Goal: Transaction & Acquisition: Purchase product/service

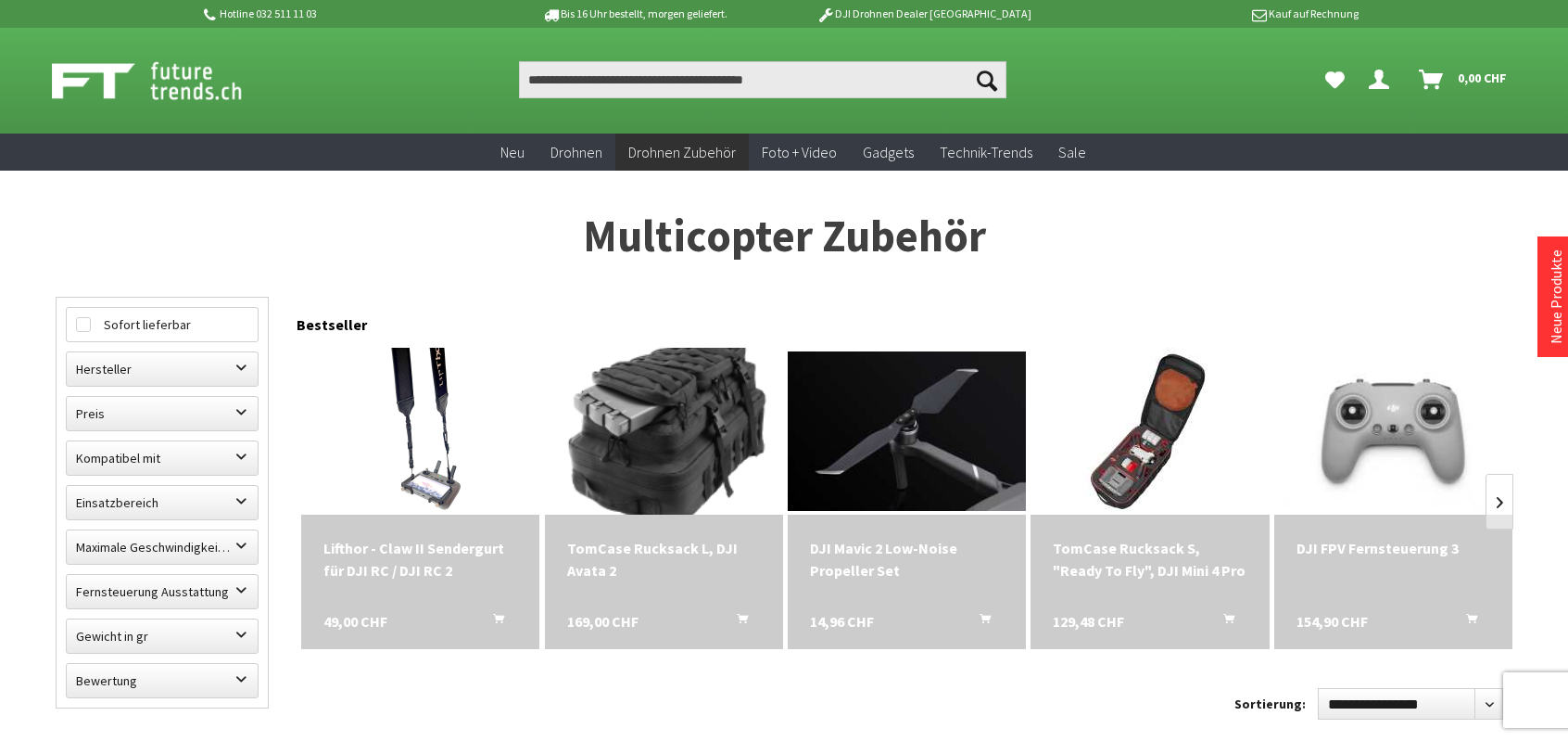
scroll to position [463, 0]
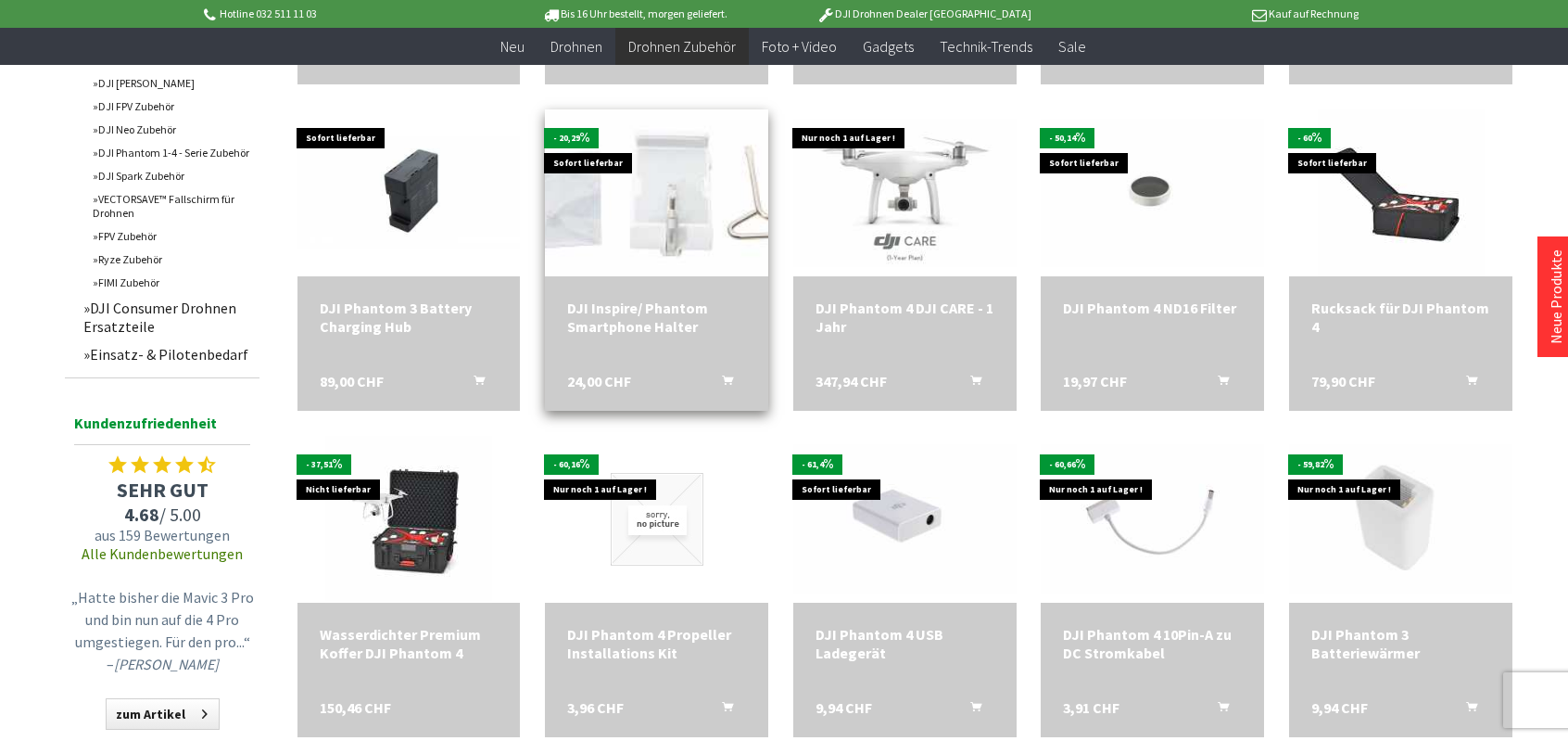
scroll to position [1669, 0]
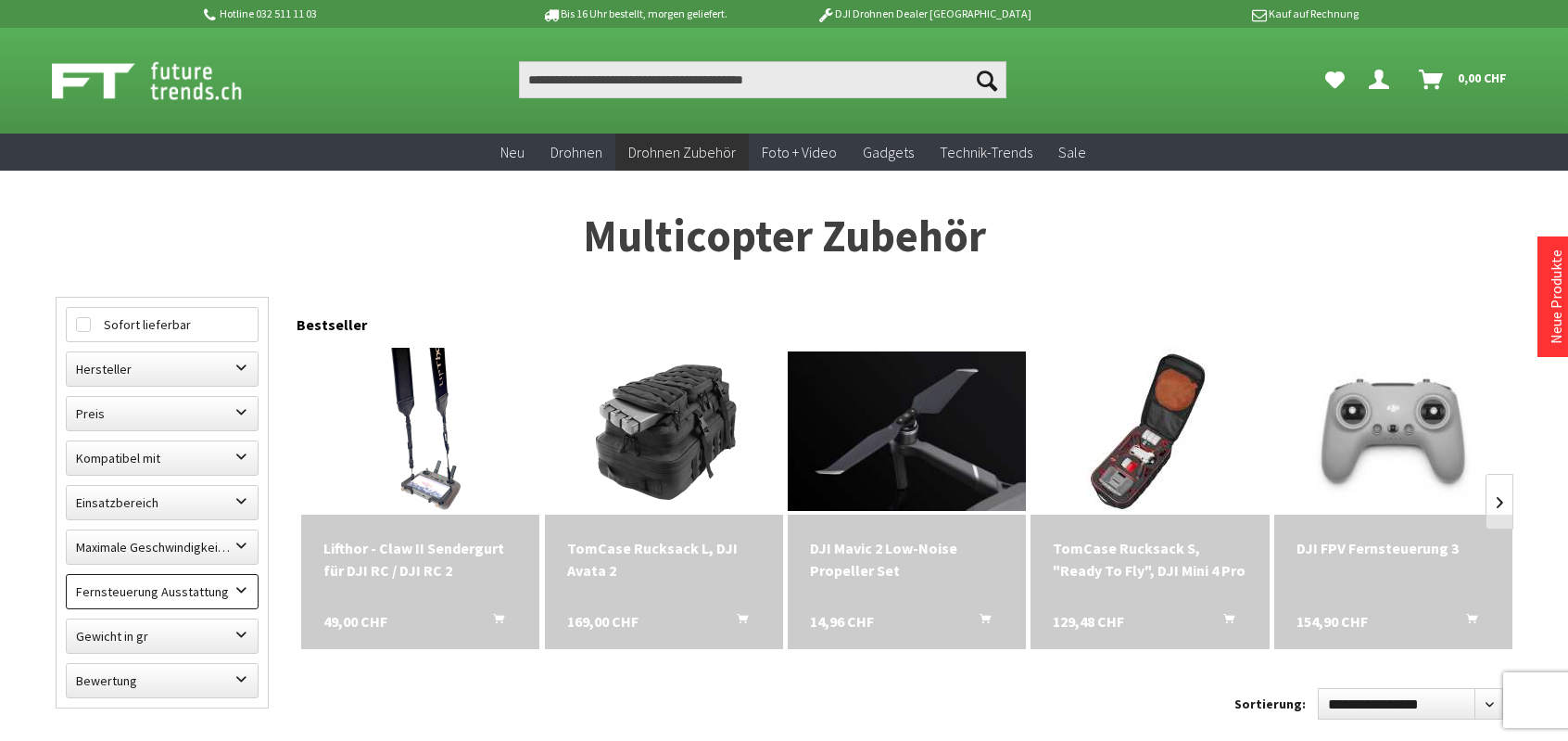
click at [157, 591] on label "Fernsteuerung Ausstattung" at bounding box center [163, 591] width 191 height 33
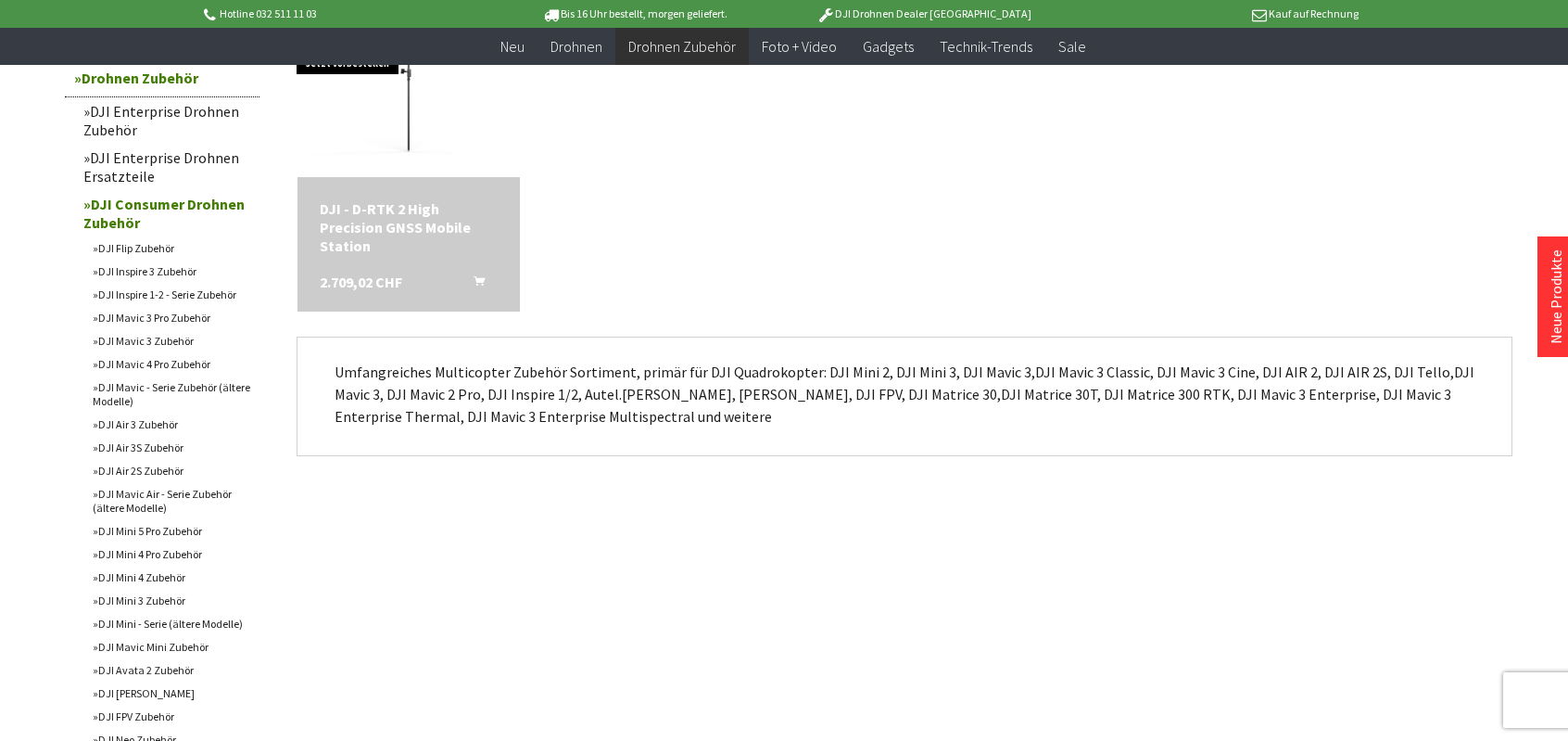
scroll to position [649, 0]
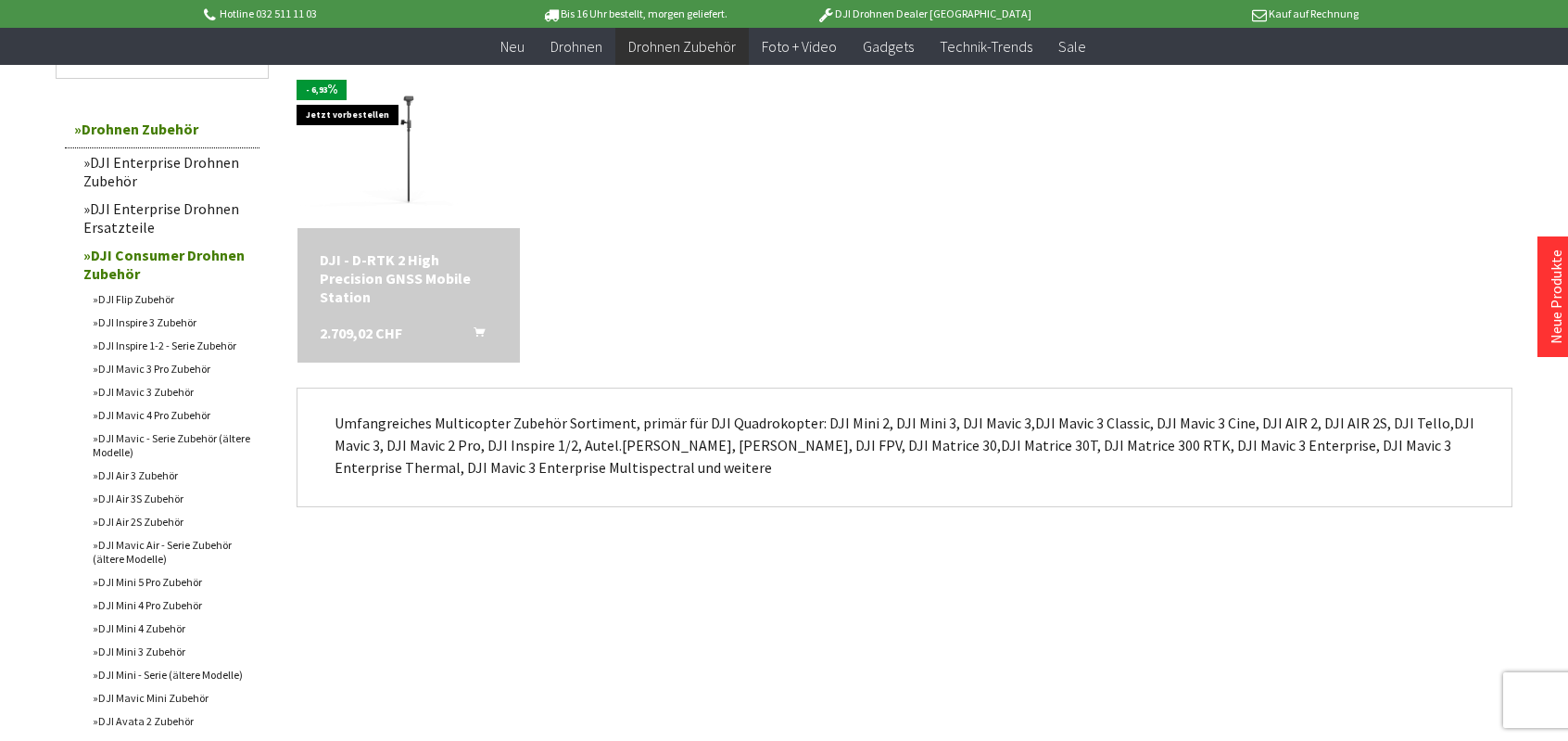
click at [129, 262] on link "DJI Consumer Drohnen Zubehör" at bounding box center [166, 265] width 185 height 47
click at [580, 198] on div "- 6,93 Jetzt vorbestellen DJI - D-RTK 2 High Precision GNSS Mobile Station 2.70…" at bounding box center [893, 212] width 1240 height 351
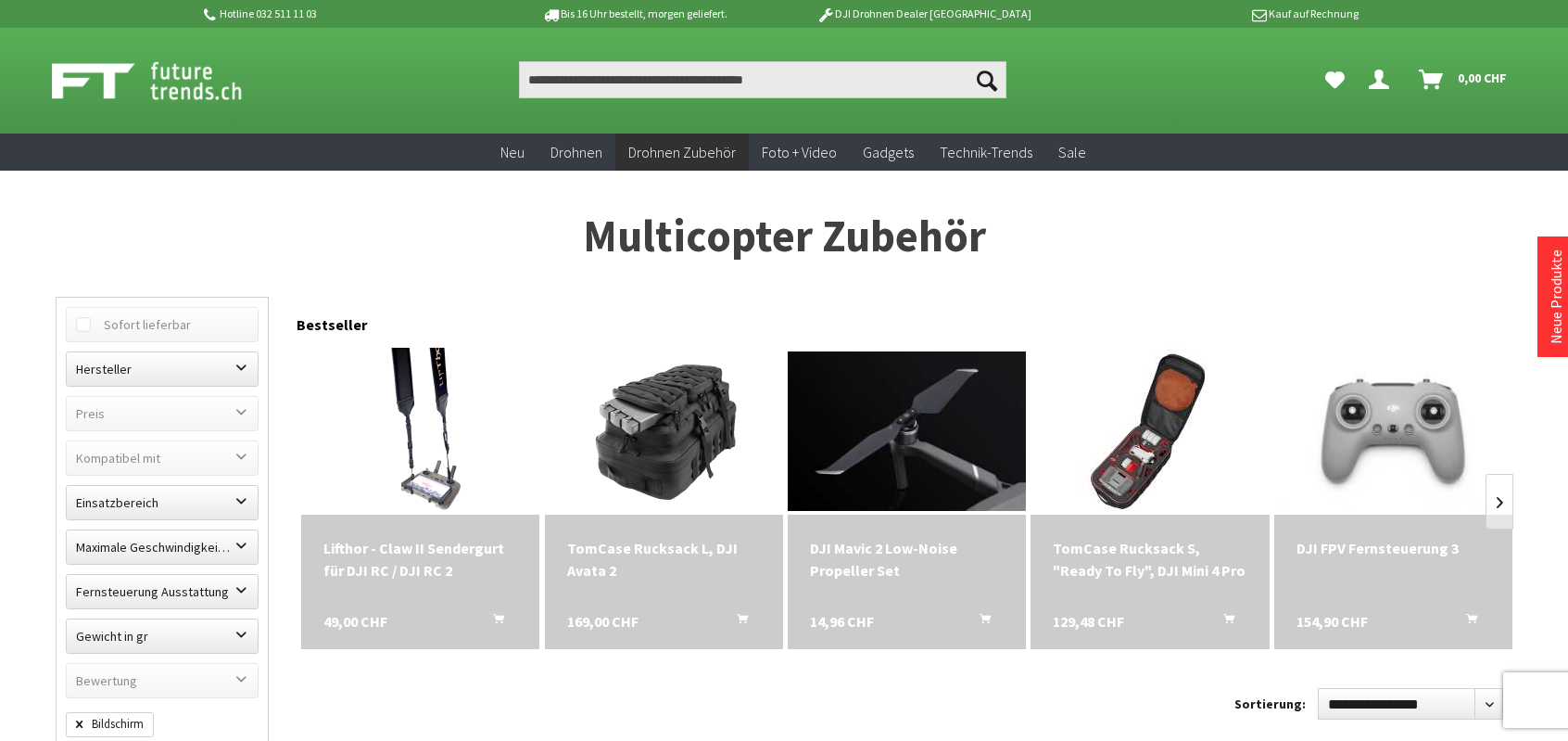
scroll to position [497, 0]
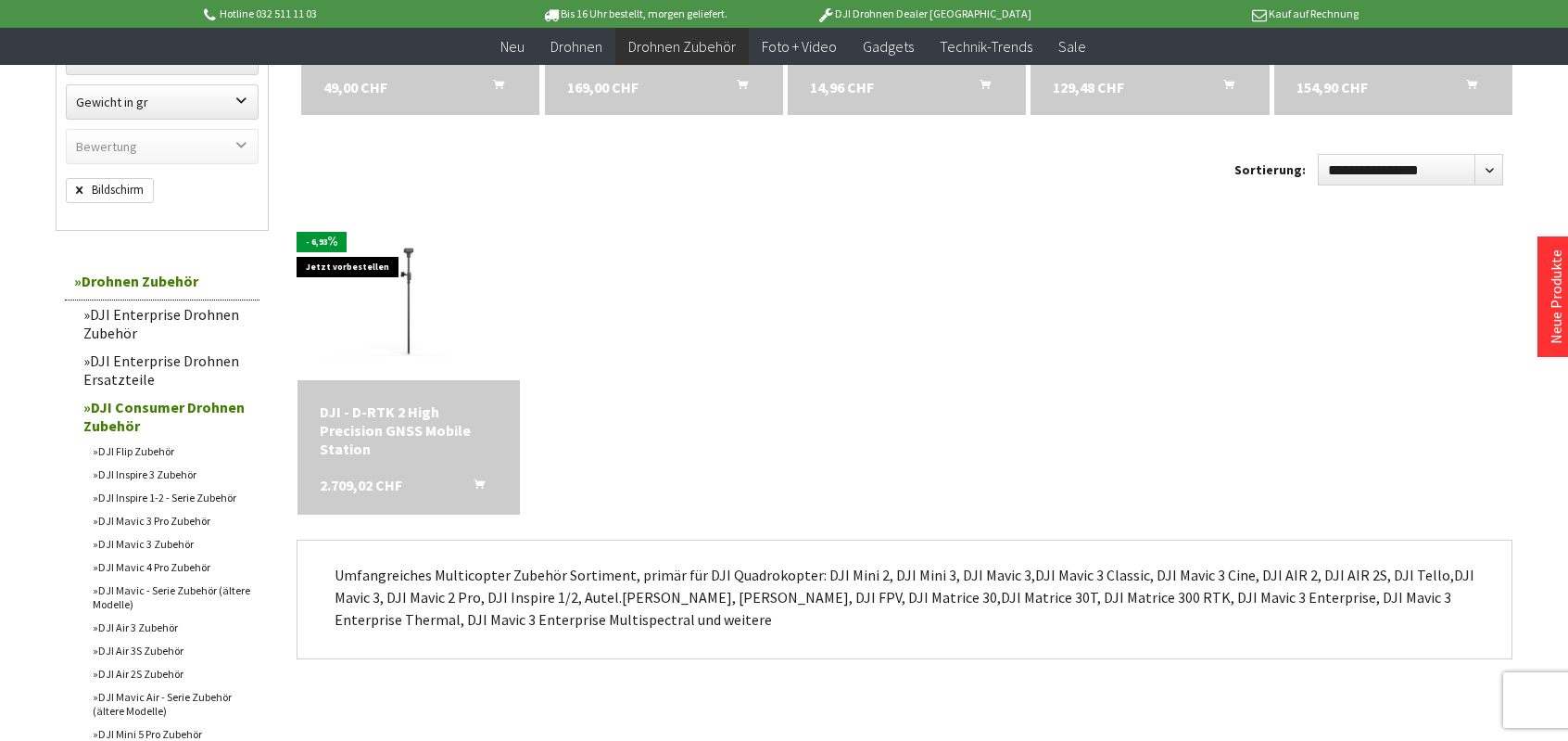
scroll to position [1242, 0]
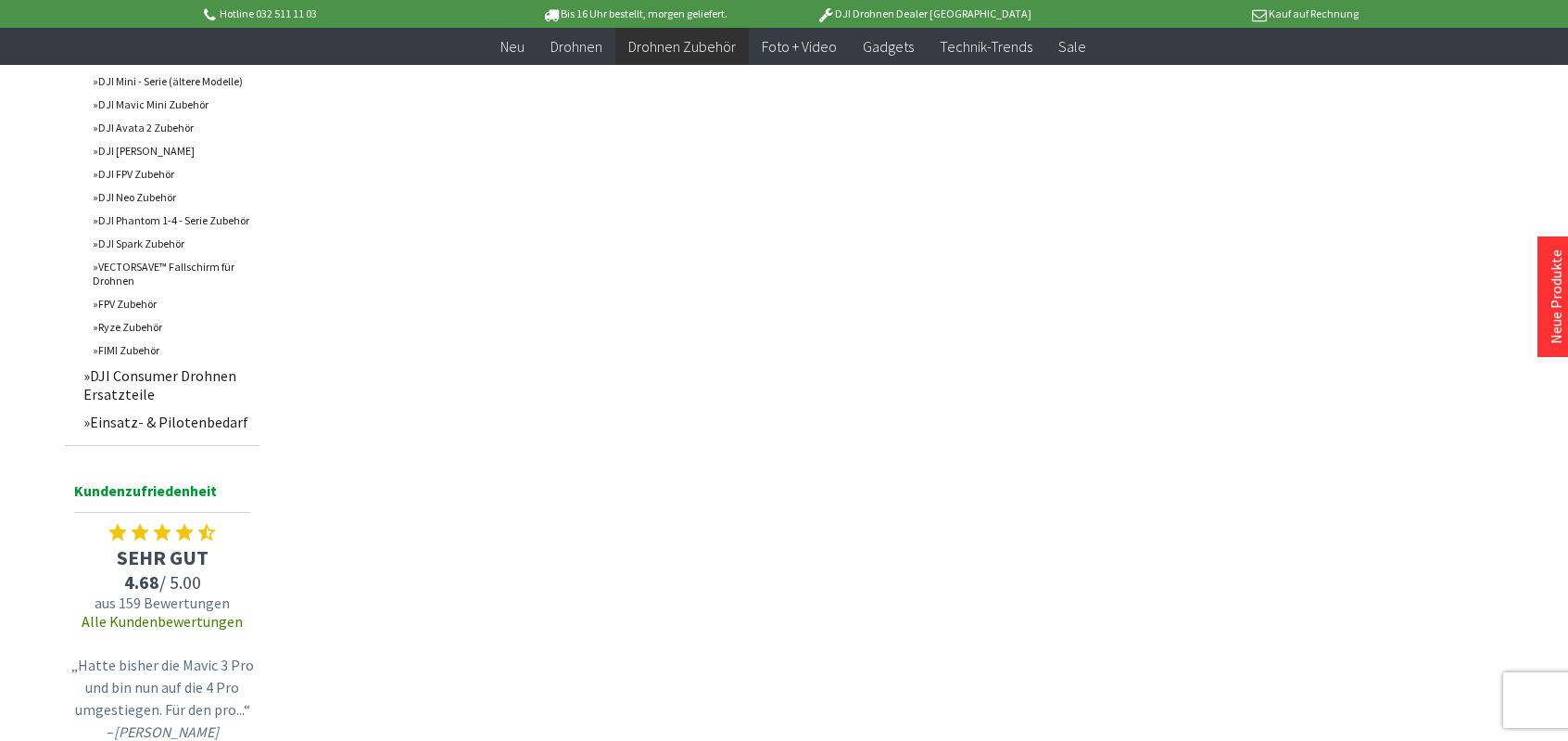
scroll to position [1667, 0]
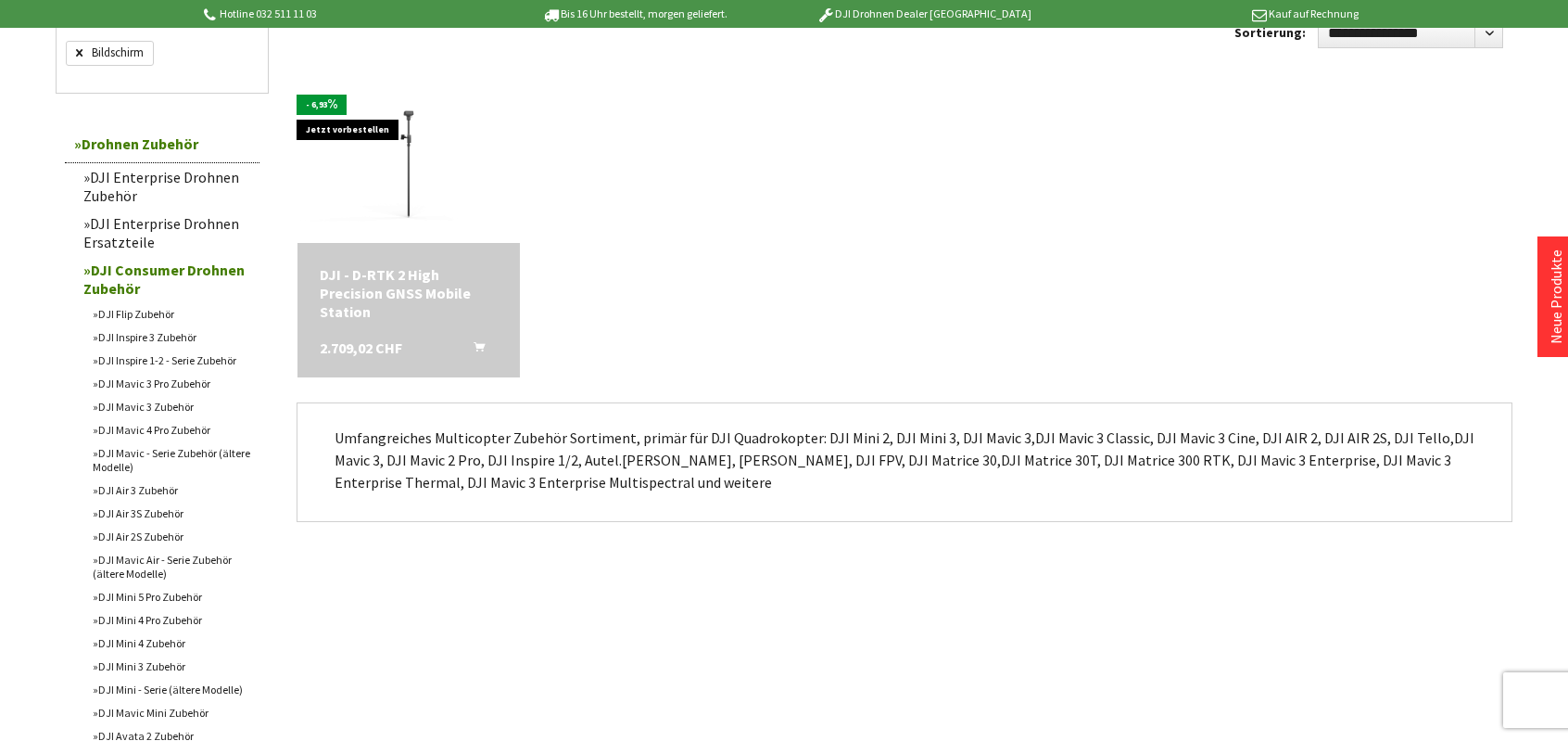
scroll to position [1, 0]
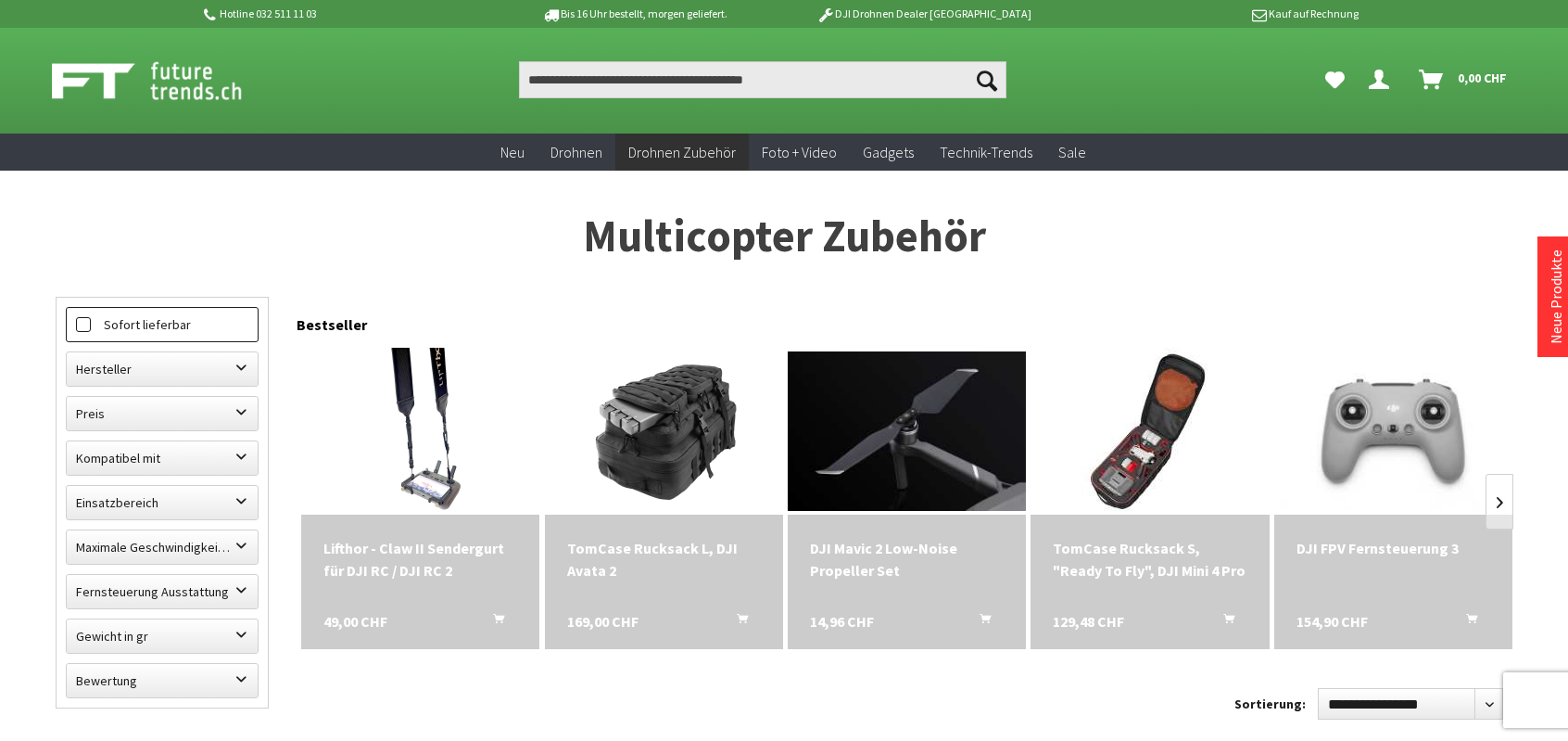
click at [89, 323] on span at bounding box center [83, 324] width 15 height 15
click at [121, 319] on label "Sofort lieferbar" at bounding box center [163, 324] width 191 height 33
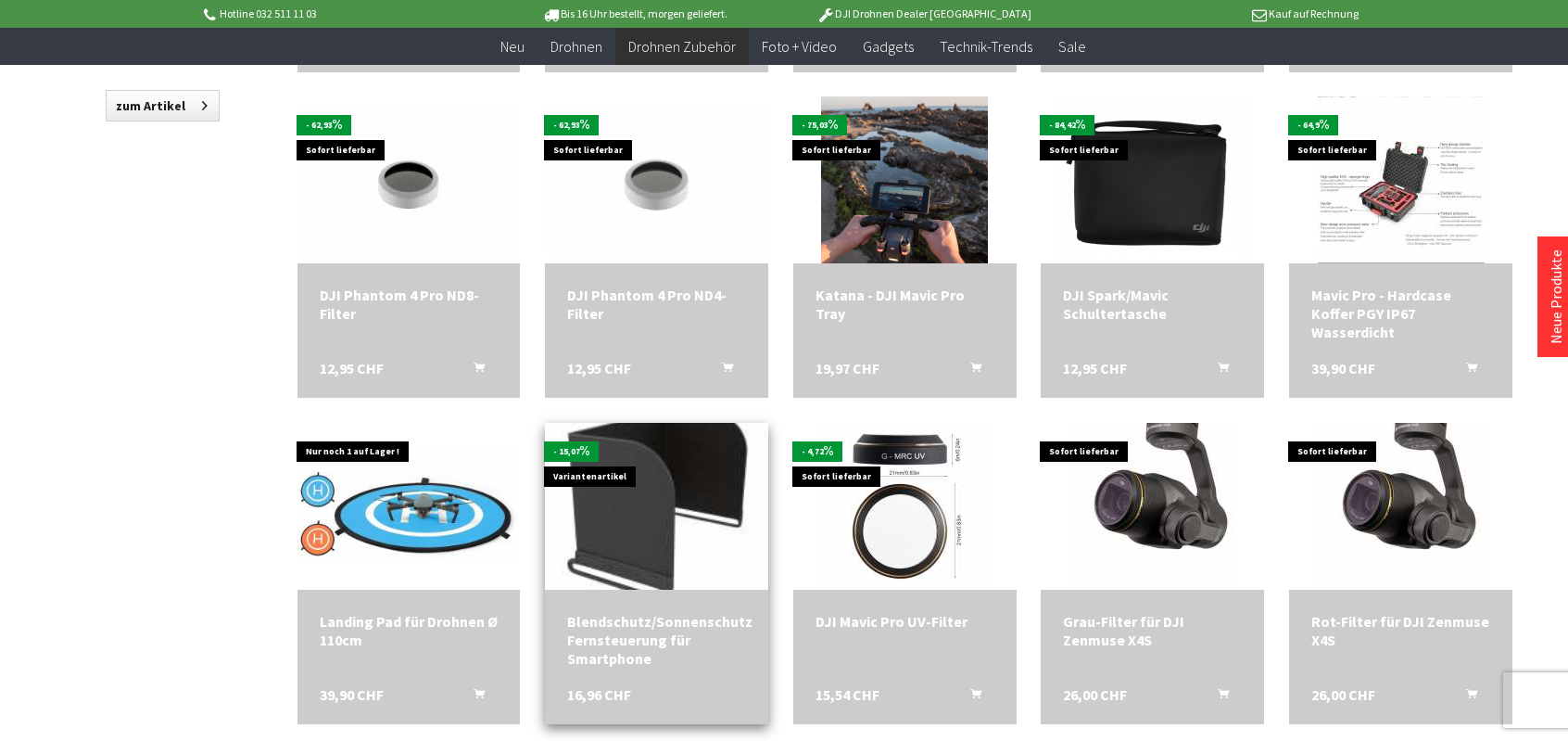
scroll to position [2225, 0]
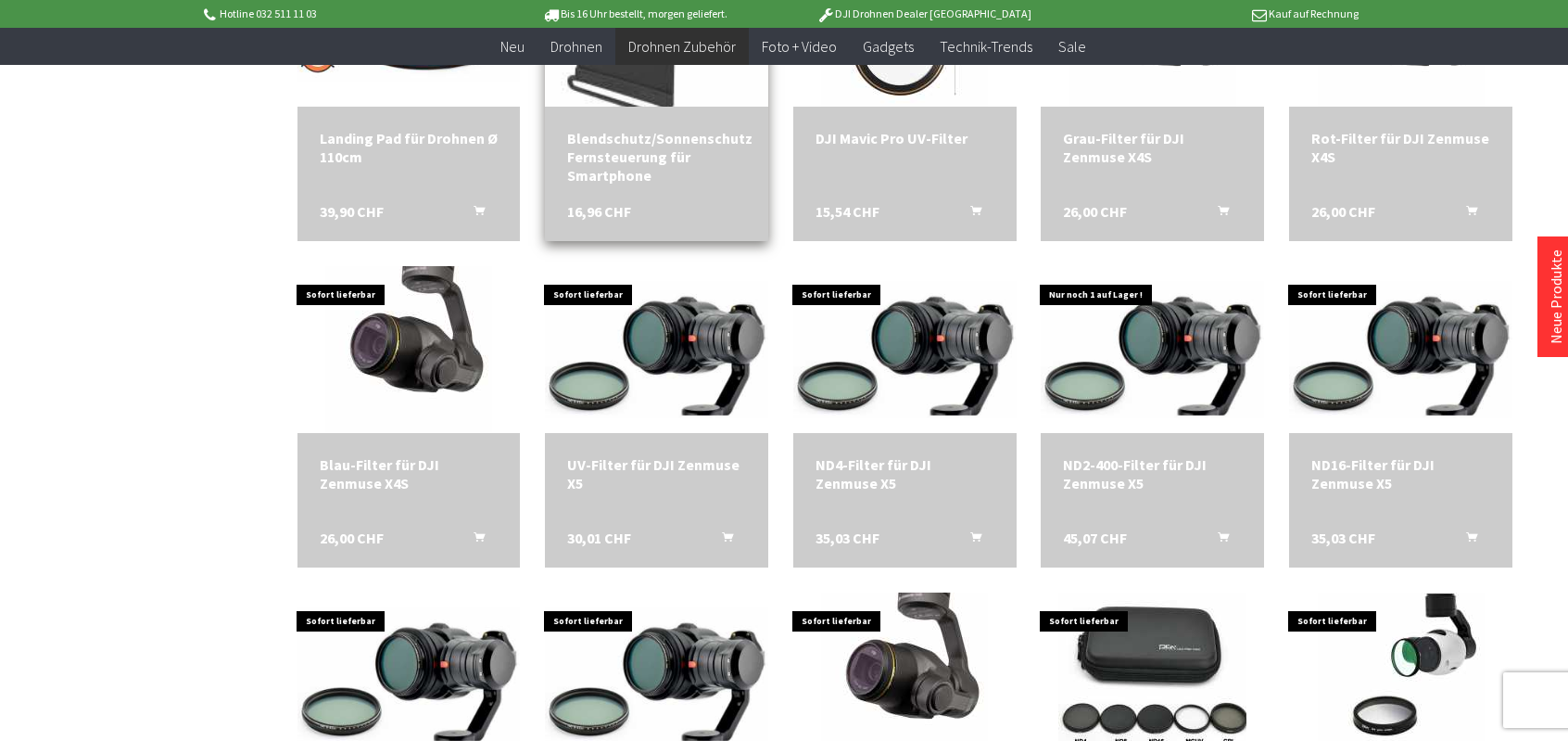
scroll to position [2782, 0]
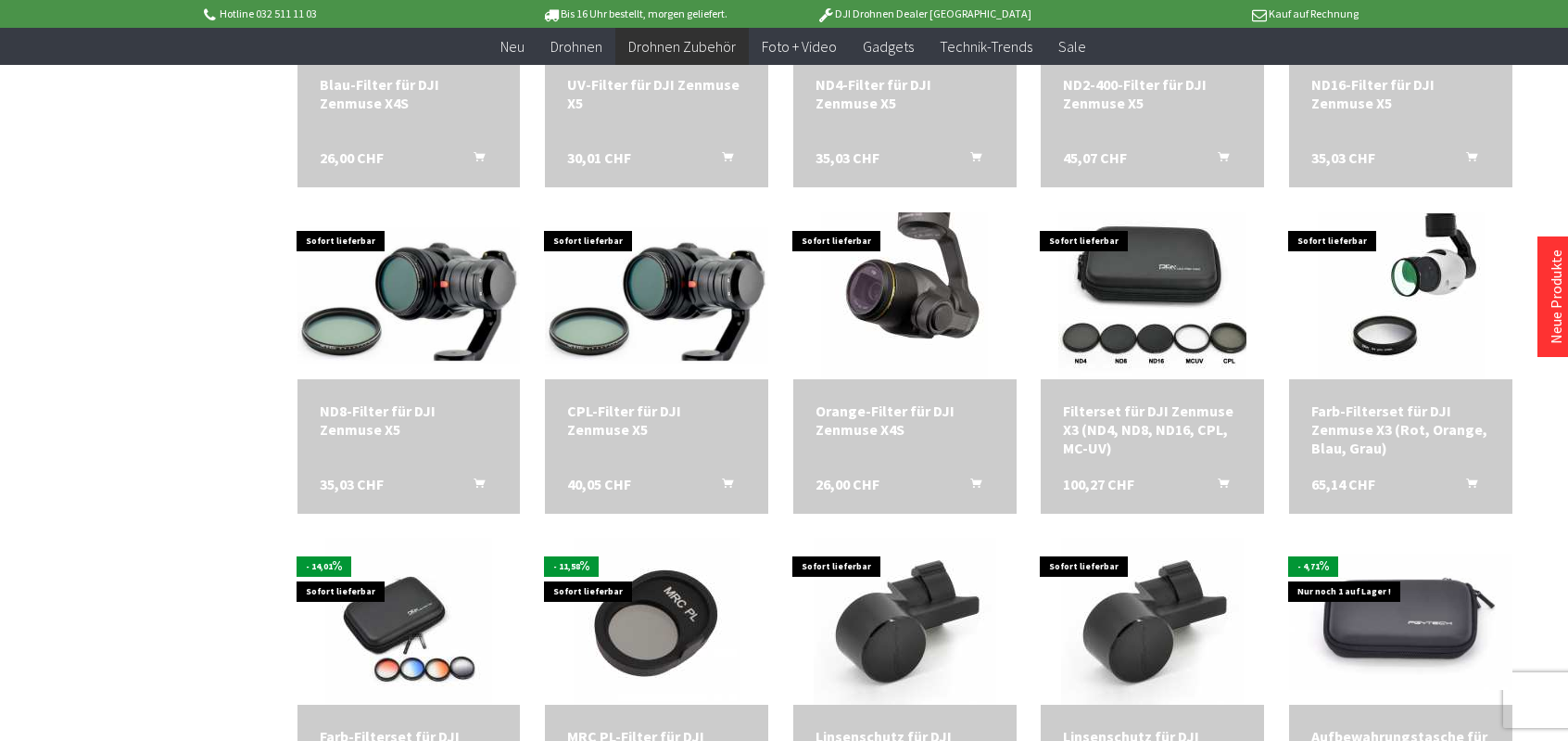
scroll to position [3524, 0]
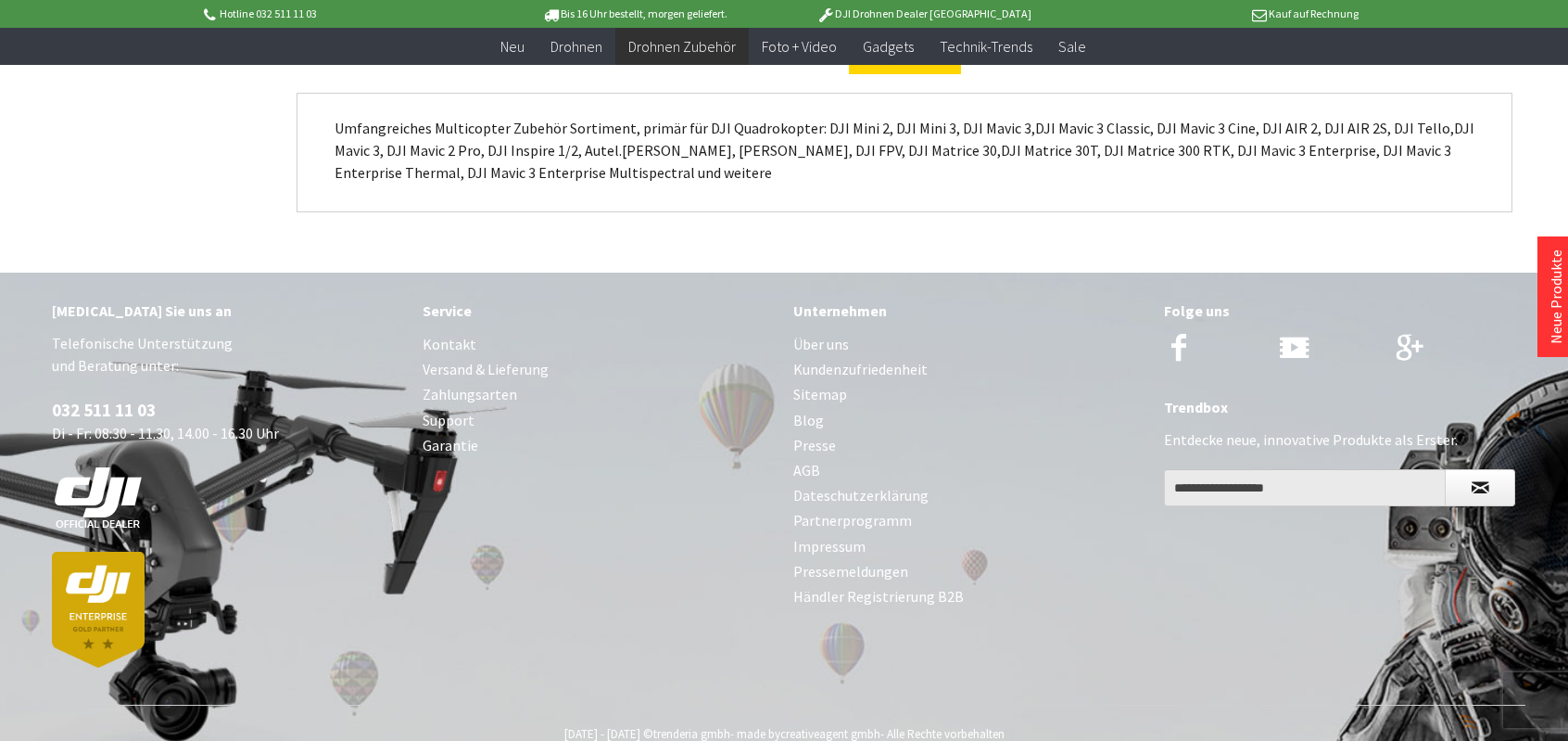
scroll to position [5646, 0]
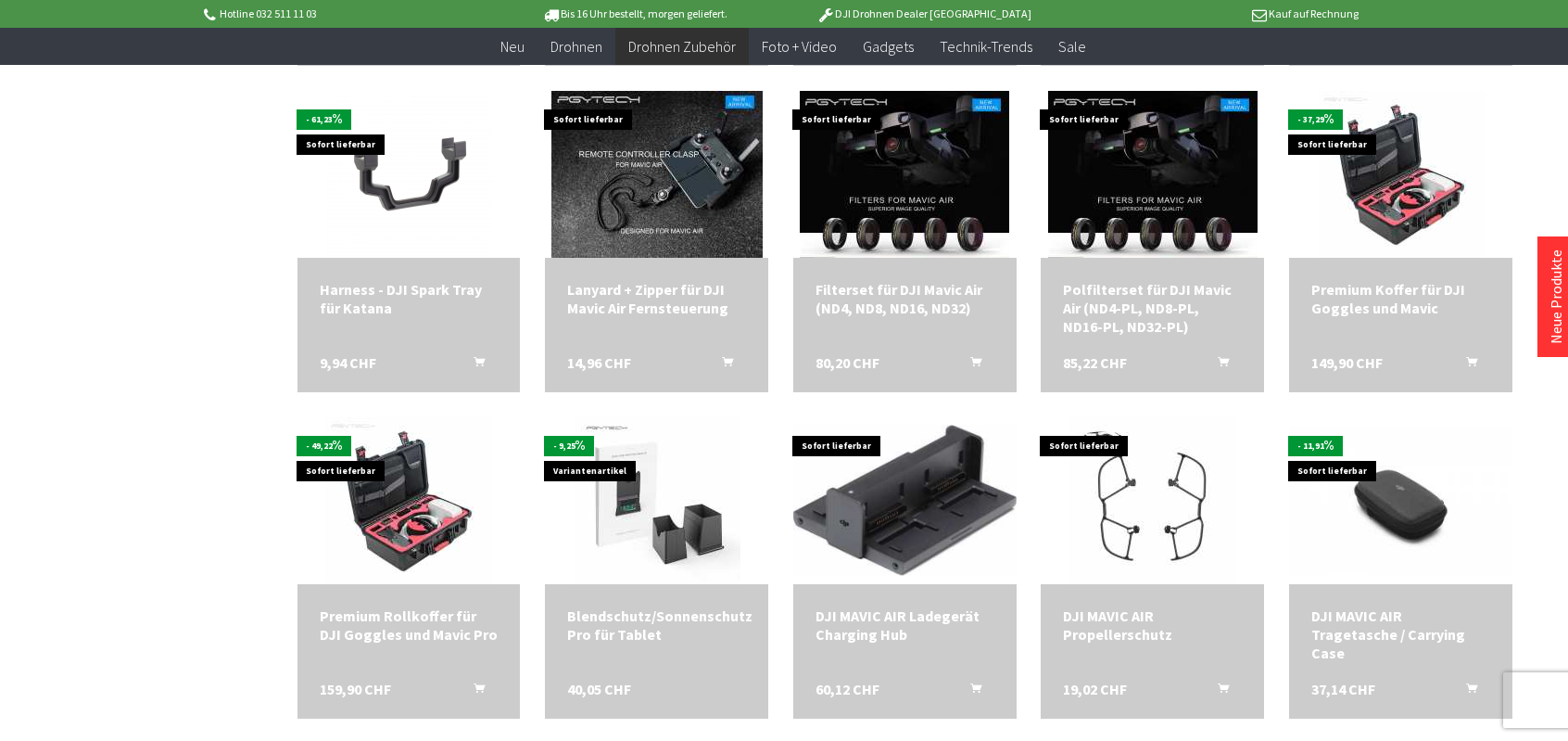
scroll to position [2968, 0]
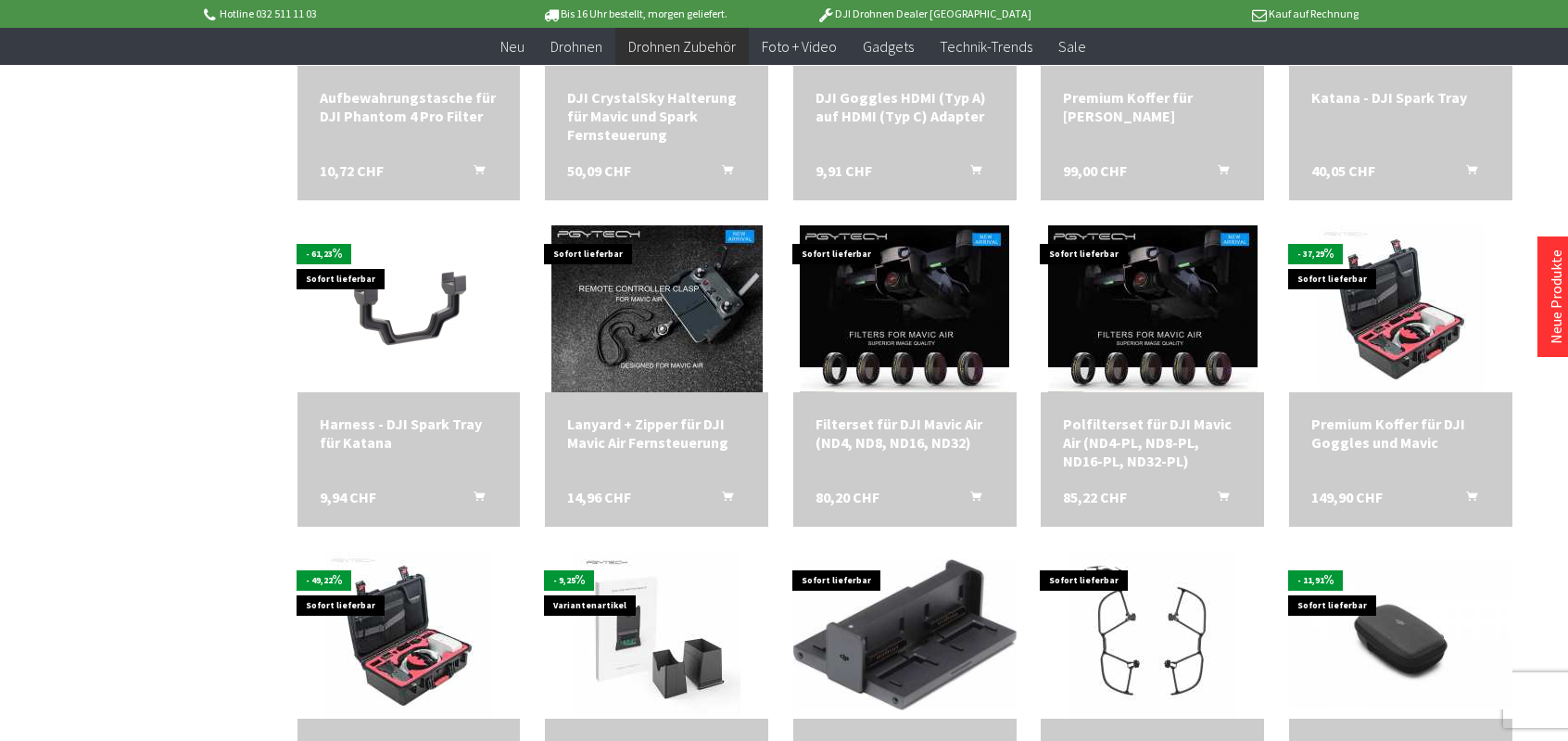
scroll to position [3617, 0]
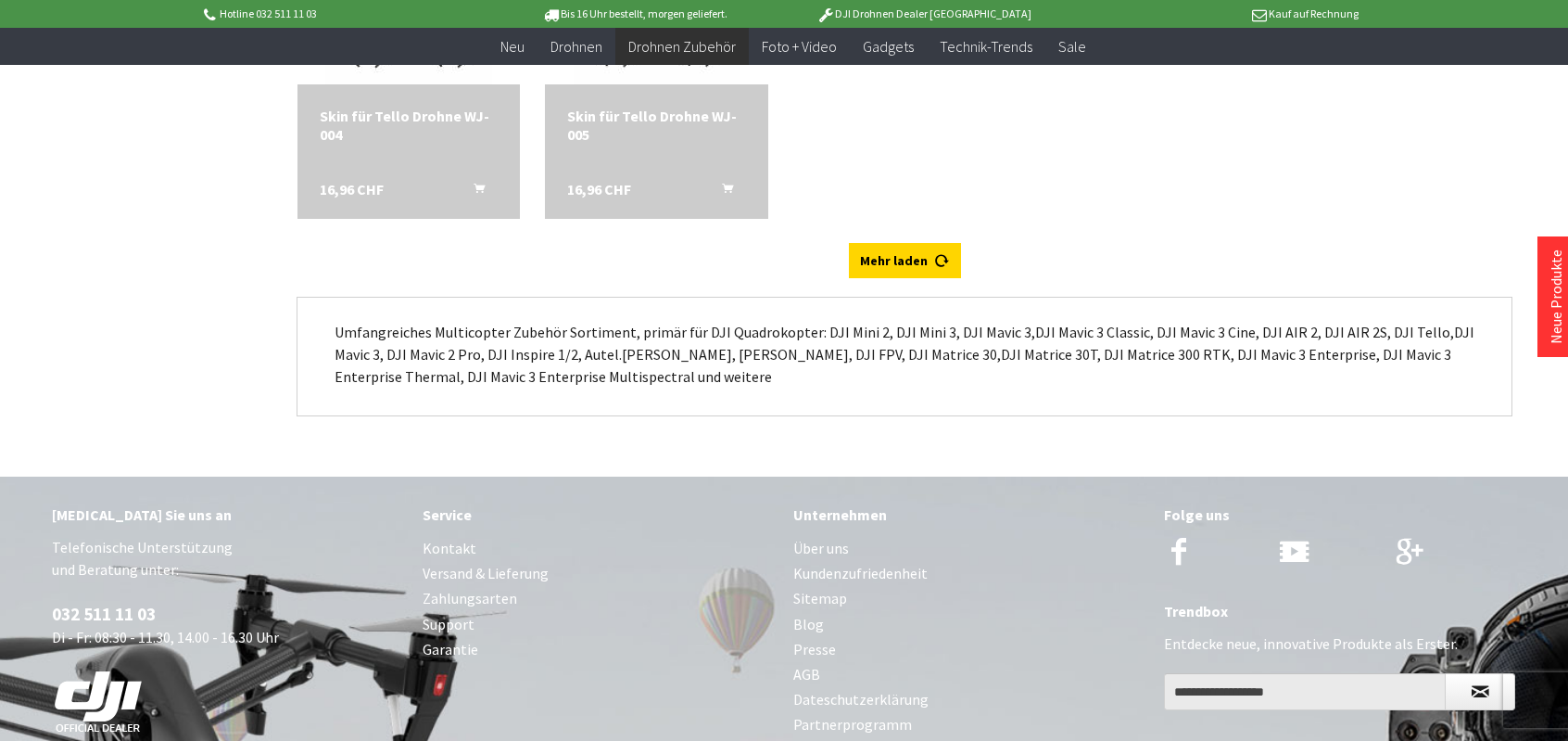
scroll to position [4823, 0]
